Goal: Task Accomplishment & Management: Manage account settings

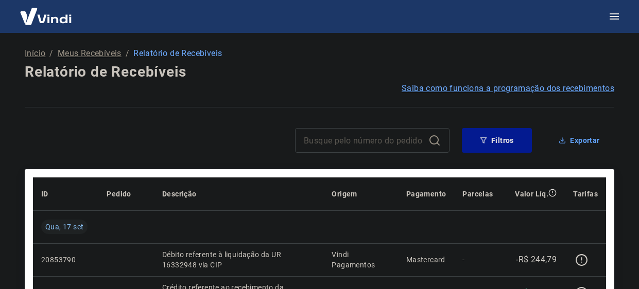
click at [37, 54] on p "Início" at bounding box center [35, 53] width 21 height 12
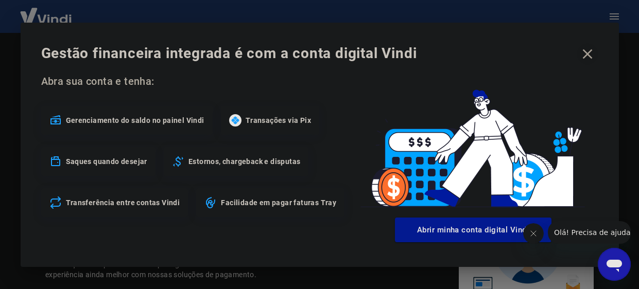
click at [590, 54] on icon "button" at bounding box center [587, 54] width 16 height 16
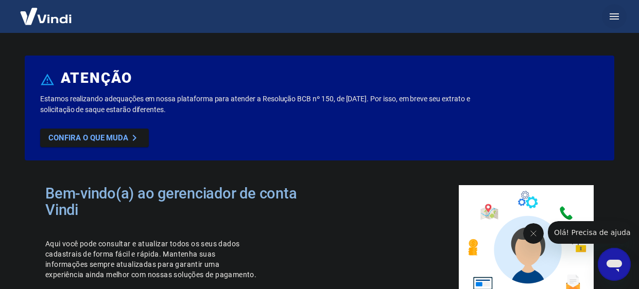
click at [608, 10] on icon "button" at bounding box center [614, 16] width 12 height 12
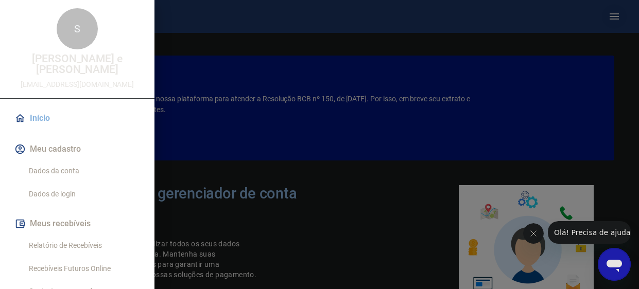
click at [608, 10] on div at bounding box center [319, 144] width 639 height 289
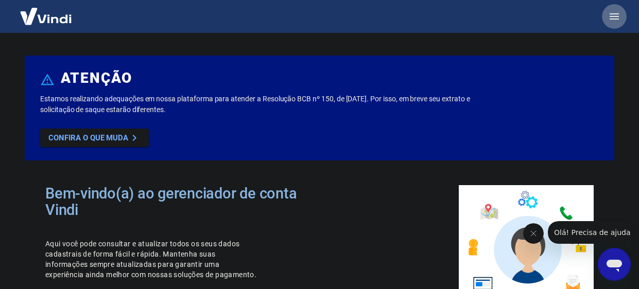
click at [608, 10] on icon "button" at bounding box center [614, 16] width 12 height 12
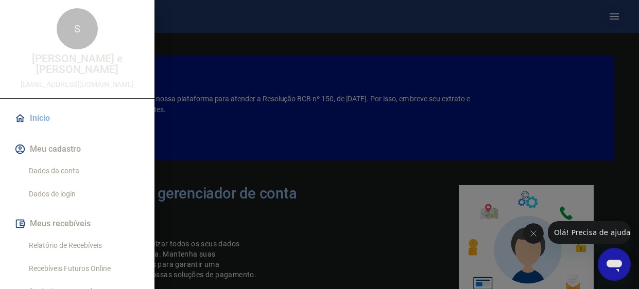
click at [608, 10] on div at bounding box center [319, 144] width 639 height 289
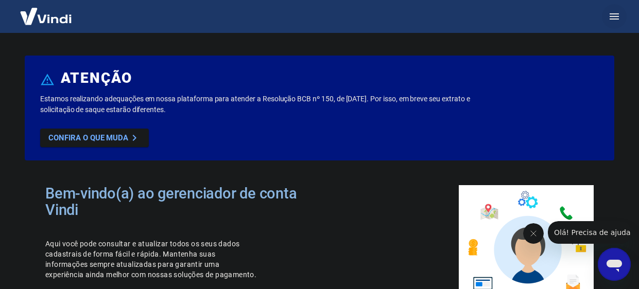
click at [237, 47] on div "ATENÇÃO Estamos realizando adequações em nossa plataforma para atender a Resolu…" at bounding box center [319, 144] width 639 height 289
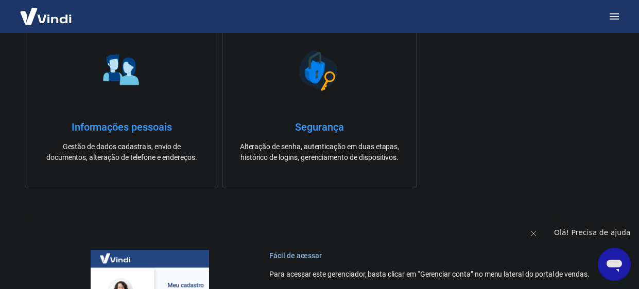
scroll to position [343, 0]
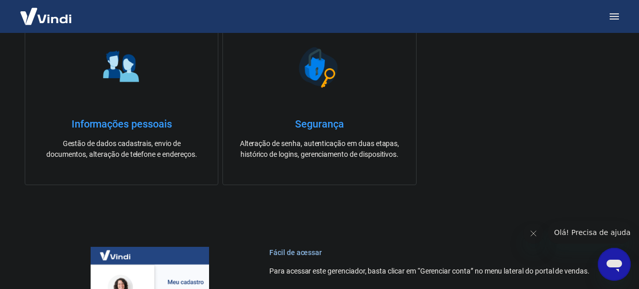
click at [87, 113] on link "Informações pessoais Gestão de dados cadastrais, envio de documentos, alteração…" at bounding box center [122, 100] width 194 height 169
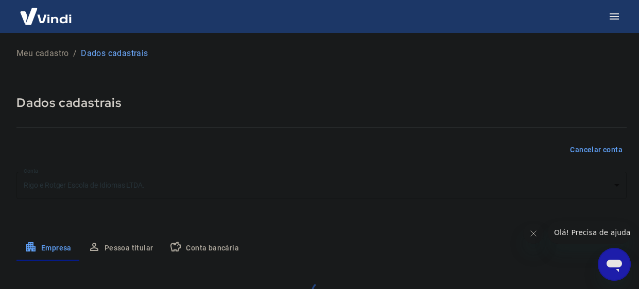
select select "SP"
select select "business"
click at [50, 53] on p "Meu cadastro" at bounding box center [42, 53] width 53 height 12
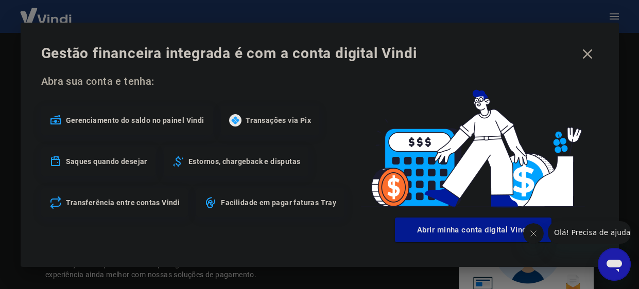
click at [238, 98] on div "Abra sua conta e tenha: Gerenciamento do saldo no painel Vindi Transações via P…" at bounding box center [194, 145] width 307 height 144
click at [585, 58] on icon "button" at bounding box center [587, 54] width 16 height 16
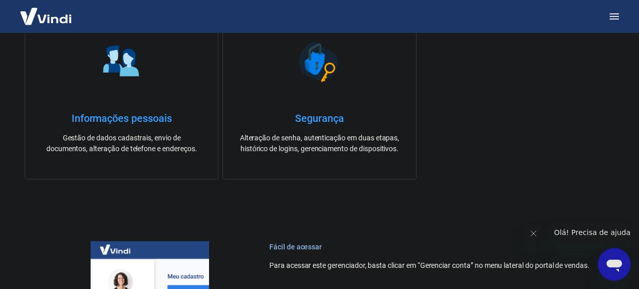
scroll to position [350, 0]
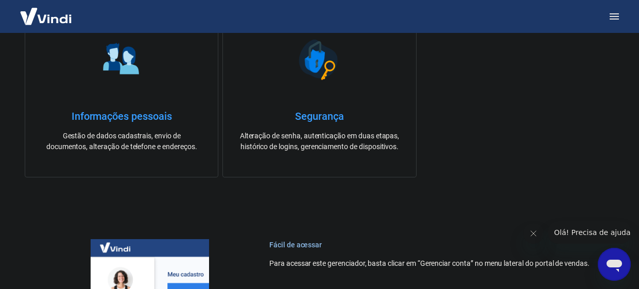
click at [131, 148] on p "Gestão de dados cadastrais, envio de documentos, alteração de telefone e endere…" at bounding box center [122, 142] width 160 height 22
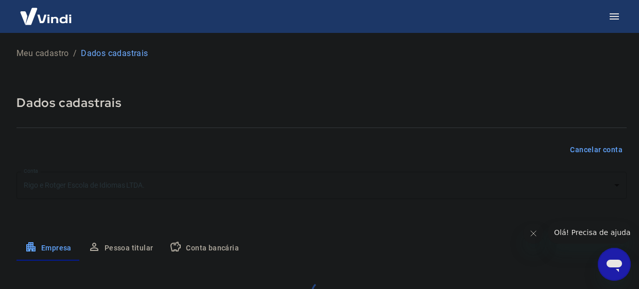
select select "SP"
select select "business"
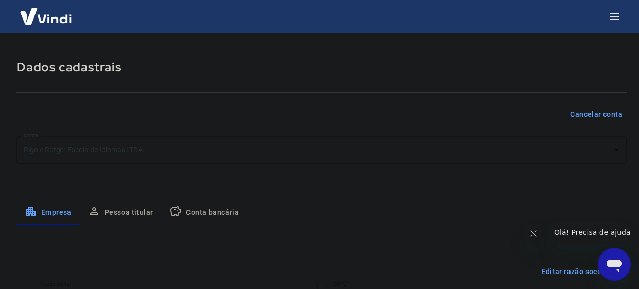
scroll to position [38, 0]
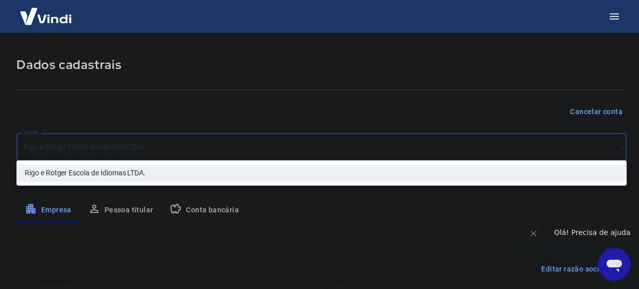
click at [613, 145] on body "Meu cadastro / Dados cadastrais Dados cadastrais Cancelar conta Conta Rigo e Ro…" at bounding box center [319, 106] width 639 height 289
click at [612, 146] on div at bounding box center [319, 144] width 639 height 289
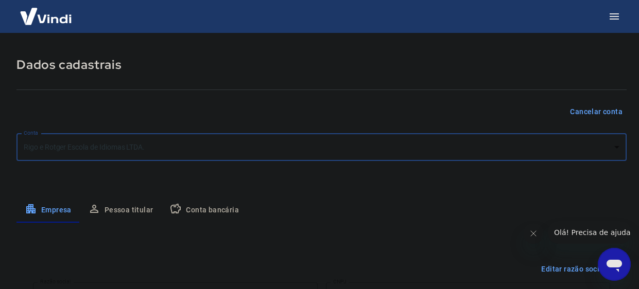
click at [586, 111] on button "Cancelar conta" at bounding box center [596, 112] width 61 height 19
